Goal: Task Accomplishment & Management: Use online tool/utility

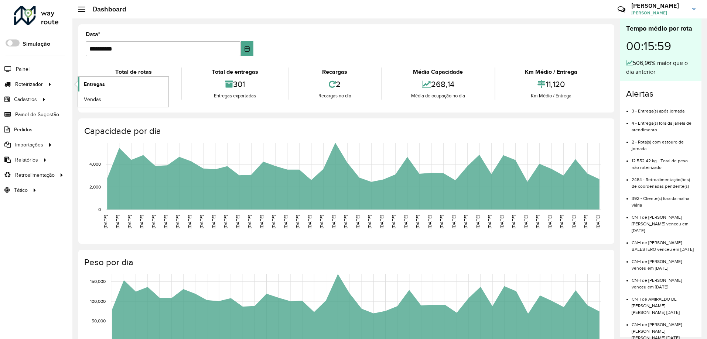
click at [102, 86] on span "Entregas" at bounding box center [94, 84] width 21 height 8
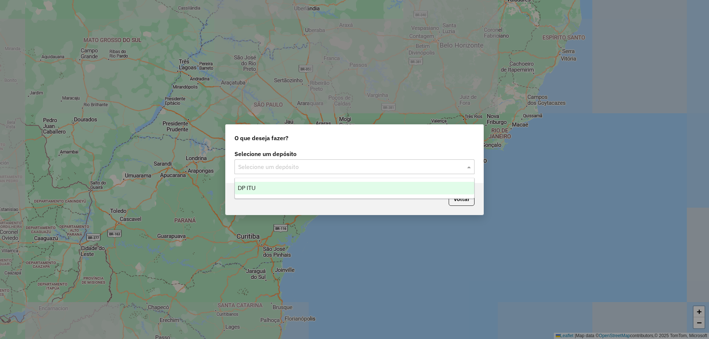
click at [276, 165] on input "text" at bounding box center [347, 167] width 218 height 9
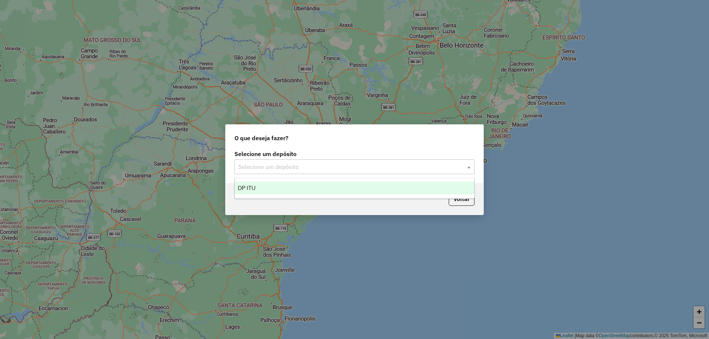
click at [252, 187] on span "DP ITU" at bounding box center [247, 188] width 18 height 6
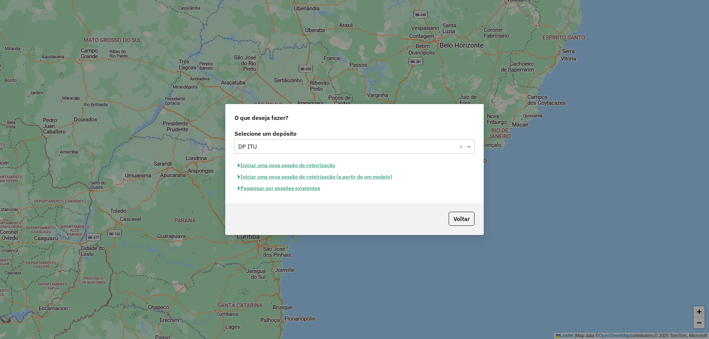
click at [255, 188] on button "Pesquisar por sessões existentes" at bounding box center [278, 188] width 89 height 11
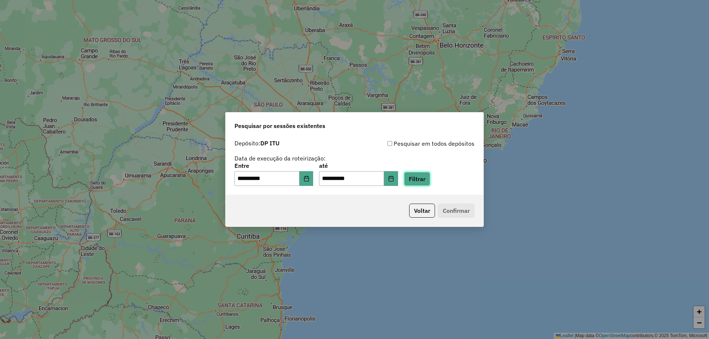
click at [417, 178] on button "Filtrar" at bounding box center [417, 179] width 26 height 14
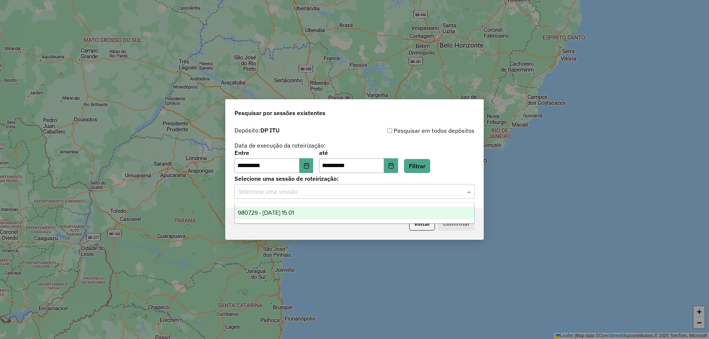
click at [303, 192] on input "text" at bounding box center [347, 192] width 218 height 9
click at [265, 209] on div "980729 - [DATE] 15:01" at bounding box center [354, 213] width 239 height 13
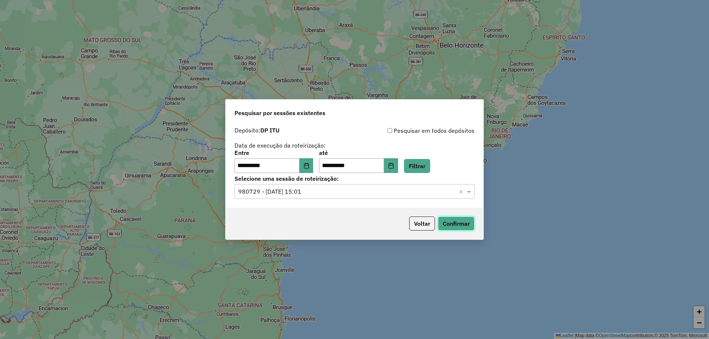
click at [466, 223] on button "Confirmar" at bounding box center [456, 224] width 37 height 14
